Goal: Task Accomplishment & Management: Manage account settings

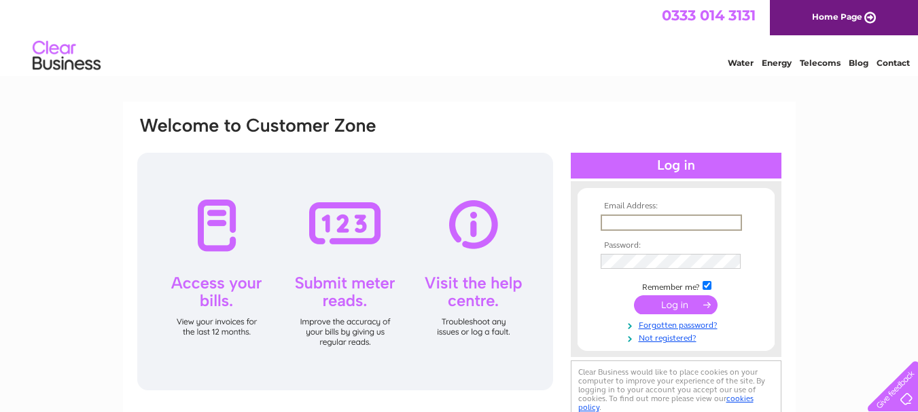
click at [636, 215] on input "text" at bounding box center [671, 223] width 141 height 16
type input "[EMAIL_ADDRESS][DOMAIN_NAME]"
click at [671, 309] on input "submit" at bounding box center [676, 305] width 84 height 19
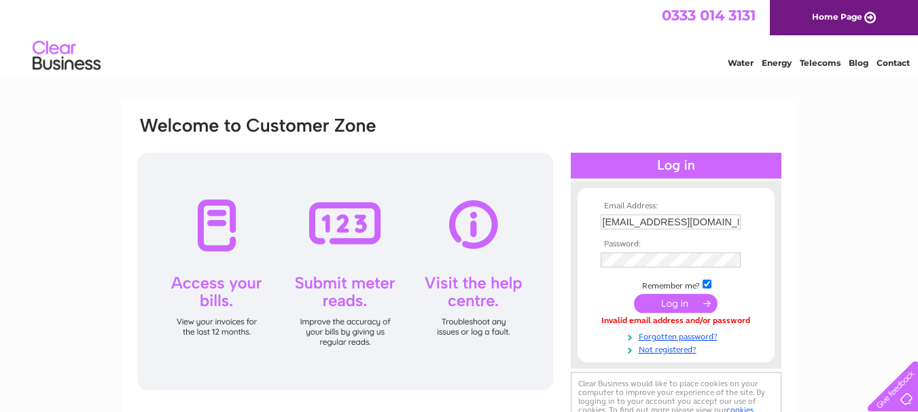
click at [470, 223] on div at bounding box center [345, 272] width 416 height 238
click at [467, 293] on div at bounding box center [345, 272] width 416 height 238
